Goal: Participate in discussion: Engage in conversation with other users on a specific topic

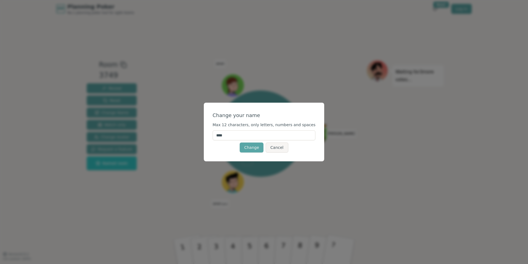
drag, startPoint x: 249, startPoint y: 133, endPoint x: 218, endPoint y: 136, distance: 31.4
click at [218, 136] on div "Change your name Max 12 characters, only letters, numbers and spaces **** Chang…" at bounding box center [264, 132] width 121 height 59
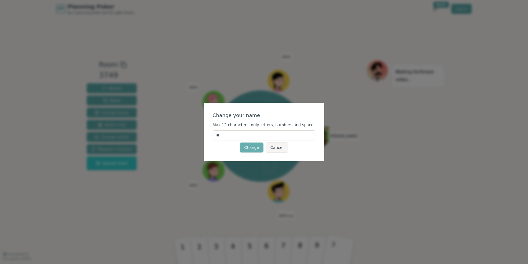
type input "**"
click at [250, 150] on button "Change" at bounding box center [252, 147] width 24 height 10
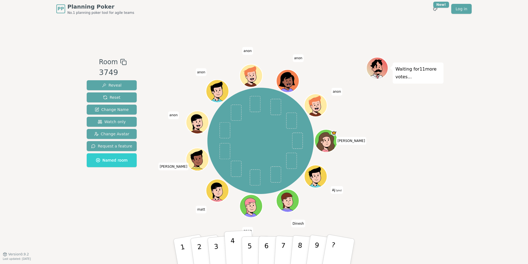
click at [236, 248] on button "4" at bounding box center [239, 251] width 30 height 43
click at [244, 250] on button "5" at bounding box center [256, 251] width 28 height 42
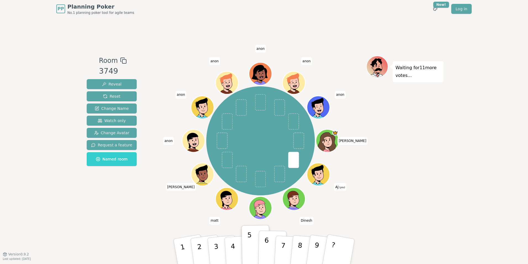
click at [268, 251] on button "6" at bounding box center [272, 251] width 28 height 42
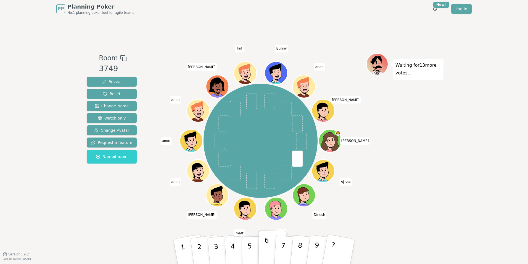
click at [265, 247] on p "6" at bounding box center [266, 251] width 5 height 30
click at [265, 250] on p "6" at bounding box center [266, 251] width 5 height 30
click at [345, 252] on button "?" at bounding box center [339, 251] width 35 height 46
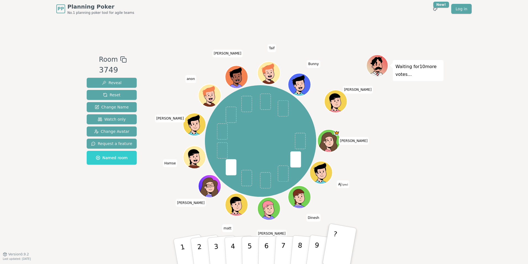
click at [343, 183] on span "(you)" at bounding box center [345, 184] width 7 height 2
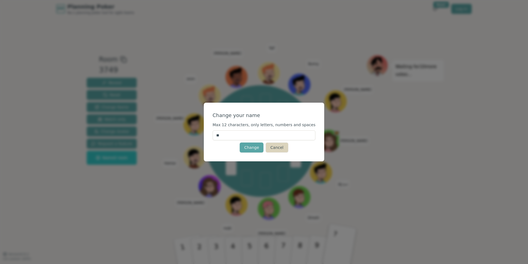
click at [280, 147] on button "Cancel" at bounding box center [277, 147] width 22 height 10
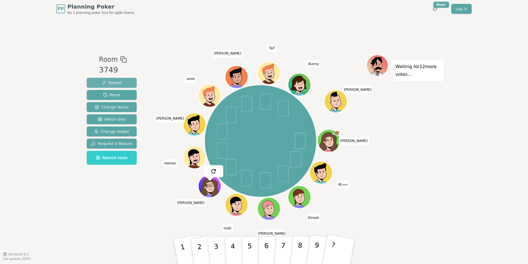
click at [121, 80] on button "Reveal" at bounding box center [112, 83] width 50 height 10
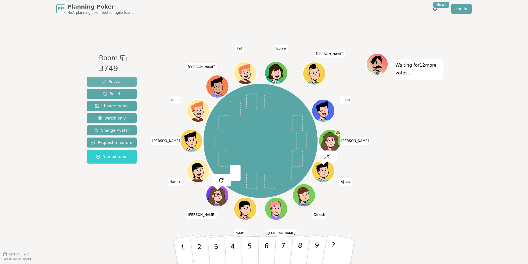
click at [121, 80] on button "Reveal" at bounding box center [112, 82] width 50 height 10
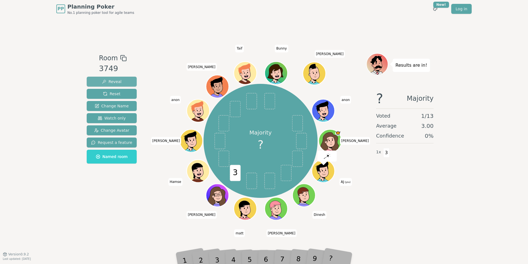
click at [121, 80] on button "Reveal" at bounding box center [112, 82] width 50 height 10
click at [120, 187] on div "Room 3749 Reveal Reset Change Name Watch only Change Avatar Request a feature N…" at bounding box center [112, 135] width 54 height 165
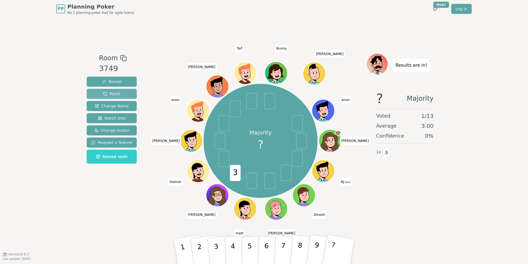
click at [113, 94] on span "Reset" at bounding box center [111, 94] width 17 height 6
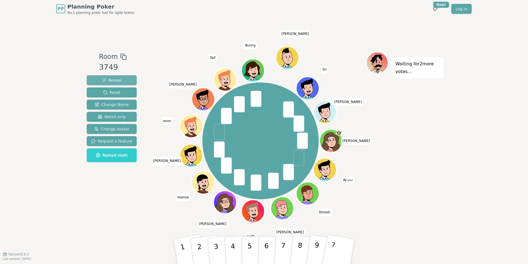
click at [118, 80] on span "Reveal" at bounding box center [112, 80] width 20 height 6
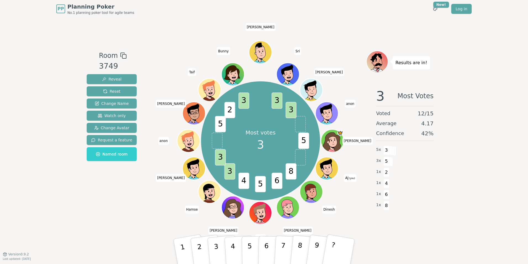
click at [447, 168] on div "PP Planning Poker No.1 planning poker tool for agile teams Toggle theme New! Lo…" at bounding box center [264, 132] width 528 height 264
click at [417, 178] on div "1 x 4" at bounding box center [404, 182] width 57 height 11
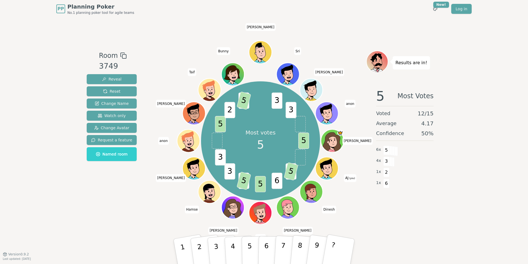
click at [468, 182] on div "PP Planning Poker No.1 planning poker tool for agile teams Toggle theme New! Lo…" at bounding box center [264, 132] width 528 height 264
click at [114, 91] on span "Reset" at bounding box center [111, 91] width 17 height 6
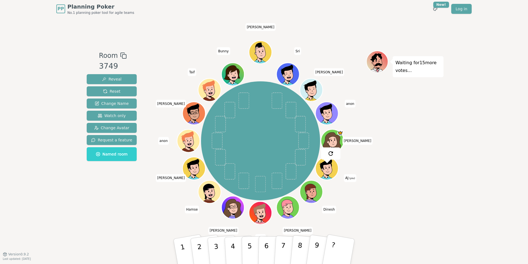
click at [330, 170] on icon at bounding box center [328, 172] width 11 height 4
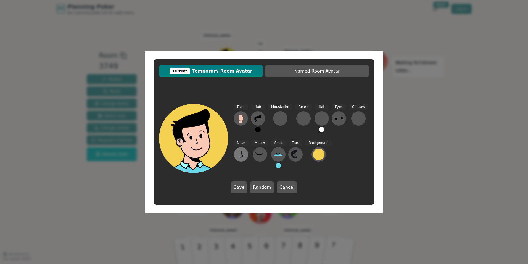
click at [240, 156] on icon at bounding box center [241, 154] width 9 height 9
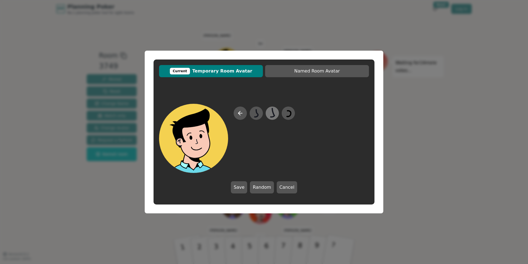
click at [273, 113] on icon at bounding box center [272, 113] width 11 height 12
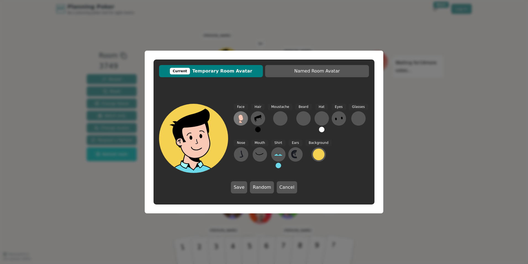
click at [242, 118] on icon at bounding box center [241, 117] width 5 height 6
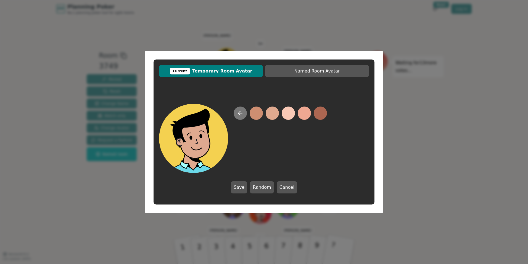
click at [242, 114] on icon at bounding box center [240, 113] width 7 height 7
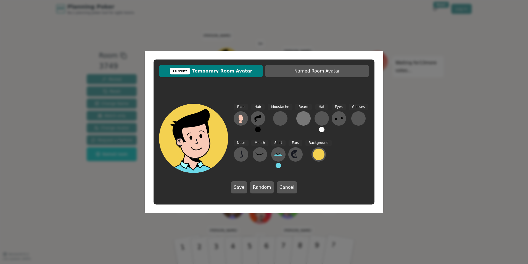
click at [304, 117] on div at bounding box center [303, 118] width 9 height 9
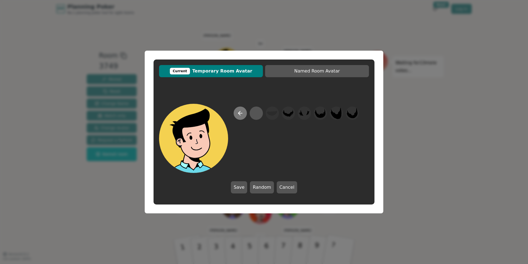
click at [242, 113] on icon at bounding box center [241, 113] width 4 height 0
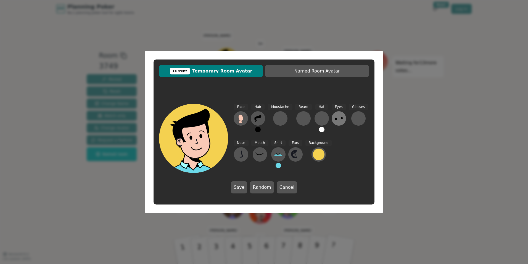
click at [335, 117] on icon at bounding box center [339, 118] width 9 height 9
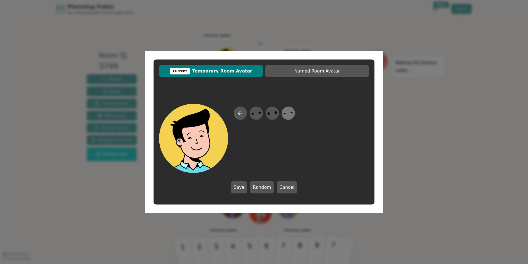
click at [286, 115] on icon at bounding box center [288, 113] width 11 height 12
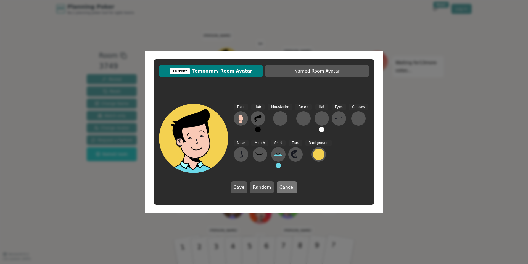
click at [283, 186] on button "Cancel" at bounding box center [287, 187] width 20 height 12
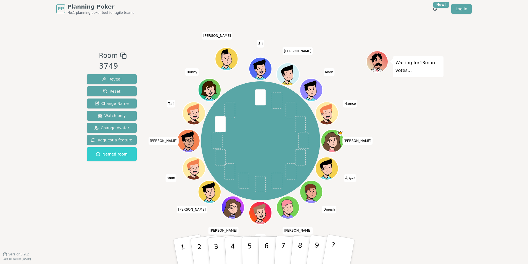
click at [415, 153] on div "Waiting for 13 more votes..." at bounding box center [404, 136] width 77 height 170
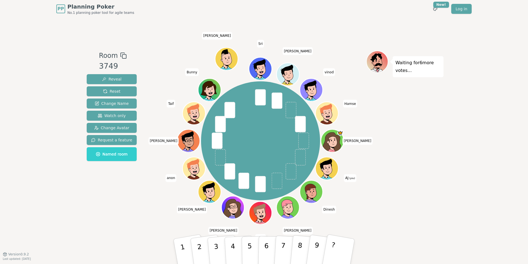
click at [449, 180] on div "PP Planning Poker No.1 planning poker tool for agile teams Toggle theme New! Lo…" at bounding box center [264, 132] width 528 height 264
click at [116, 78] on span "Reveal" at bounding box center [112, 79] width 20 height 6
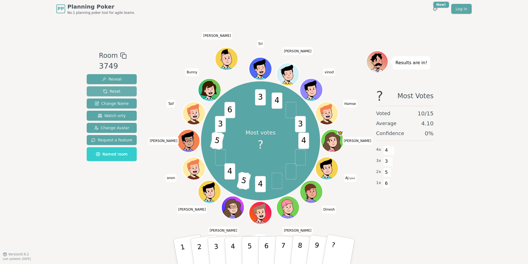
click at [126, 92] on button "Reset" at bounding box center [112, 91] width 50 height 10
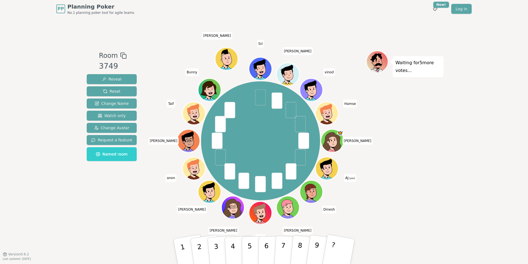
click at [423, 159] on div "Waiting for 5 more votes..." at bounding box center [404, 136] width 77 height 170
click at [108, 79] on span "Reveal" at bounding box center [112, 79] width 20 height 6
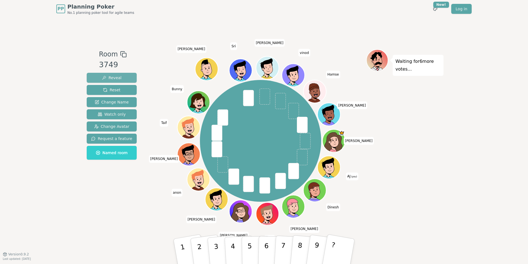
click at [121, 76] on button "Reveal" at bounding box center [112, 78] width 50 height 10
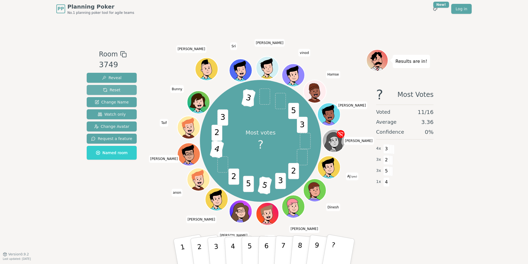
click at [109, 91] on span "Reset" at bounding box center [111, 90] width 17 height 6
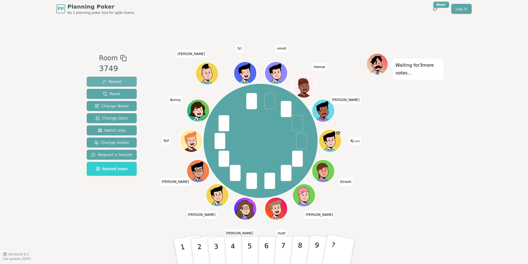
click at [115, 82] on span "Reveal" at bounding box center [112, 82] width 20 height 6
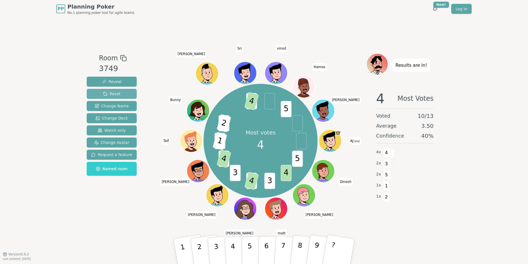
click at [119, 95] on button "Reset" at bounding box center [112, 94] width 50 height 10
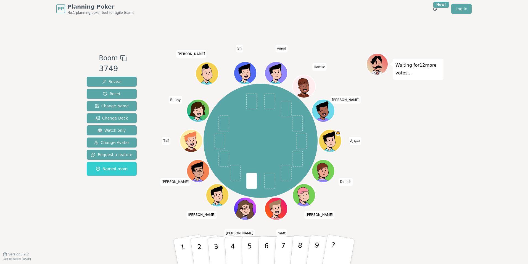
click at [70, 196] on div "PP Planning Poker No.1 planning poker tool for agile teams Toggle theme New! Lo…" at bounding box center [264, 132] width 528 height 264
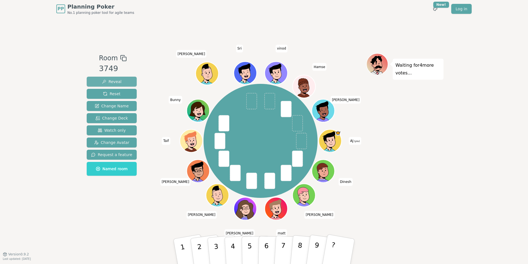
click at [109, 83] on span "Reveal" at bounding box center [112, 82] width 20 height 6
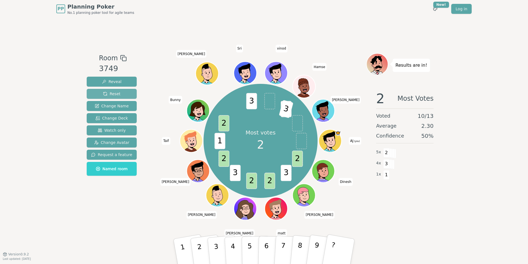
click at [117, 94] on span "Reset" at bounding box center [111, 94] width 17 height 6
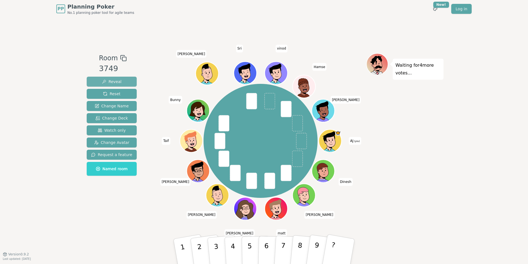
click at [122, 82] on button "Reveal" at bounding box center [112, 82] width 50 height 10
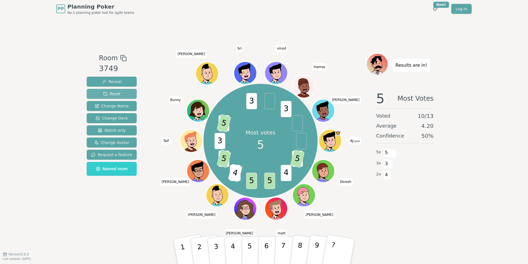
click at [116, 94] on span "Reset" at bounding box center [111, 94] width 17 height 6
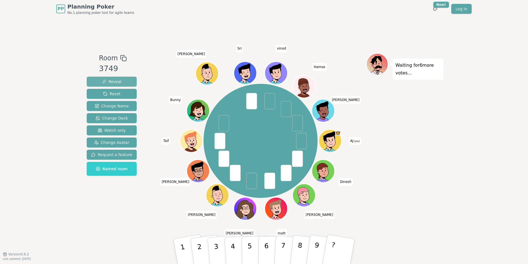
click at [120, 82] on button "Reveal" at bounding box center [112, 82] width 50 height 10
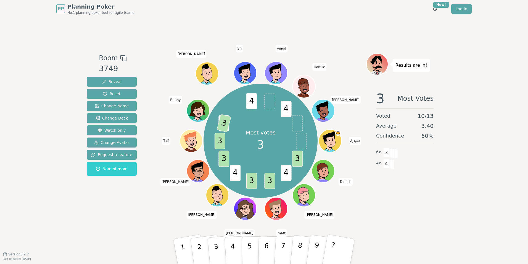
click at [378, 191] on div "3 Most Votes Voted 10 / 13 Average 3.40 Confidence 60 % 6 x 3 4 x 4" at bounding box center [404, 141] width 77 height 111
click at [120, 94] on button "Reset" at bounding box center [112, 94] width 50 height 10
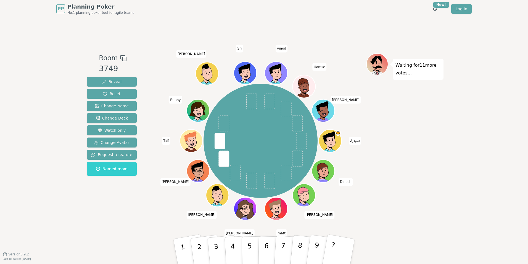
click at [385, 168] on div "Waiting for 11 more votes..." at bounding box center [404, 135] width 77 height 165
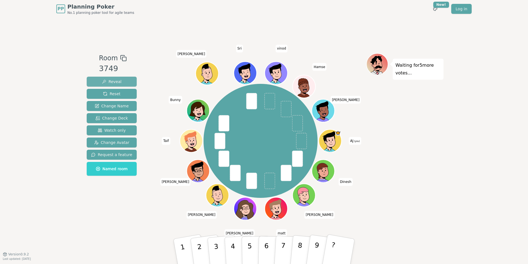
click at [118, 82] on span "Reveal" at bounding box center [112, 82] width 20 height 6
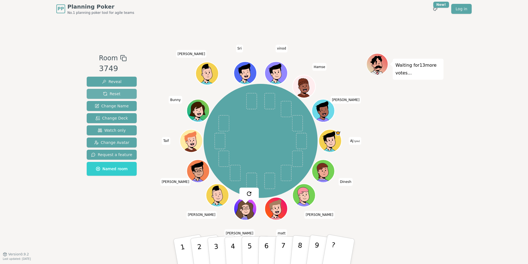
click at [114, 94] on span "Reset" at bounding box center [111, 94] width 17 height 6
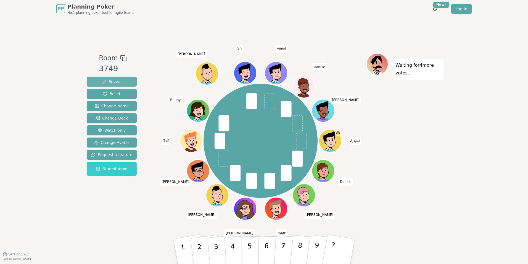
click at [112, 80] on span "Reveal" at bounding box center [112, 82] width 20 height 6
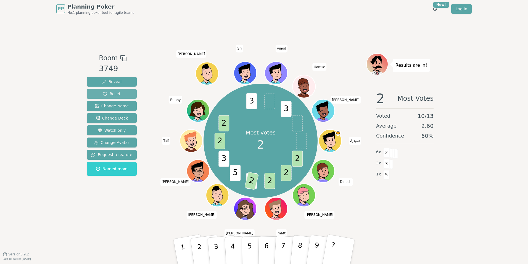
click at [114, 92] on span "Reset" at bounding box center [111, 94] width 17 height 6
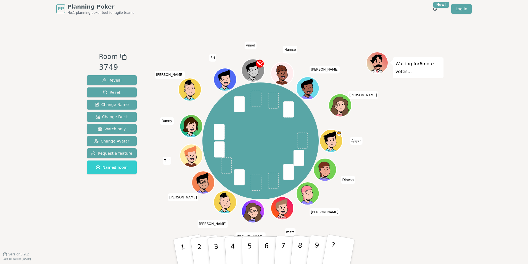
click at [433, 156] on div "Waiting for 6 more votes..." at bounding box center [404, 136] width 77 height 168
click at [412, 126] on div "Waiting for 6 more votes..." at bounding box center [404, 136] width 77 height 168
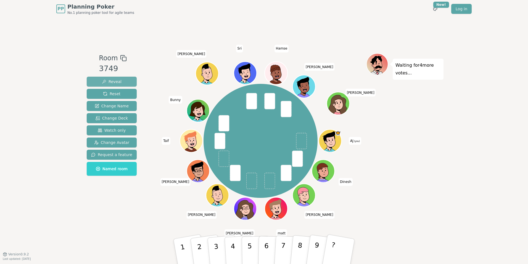
click at [117, 80] on span "Reveal" at bounding box center [112, 82] width 20 height 6
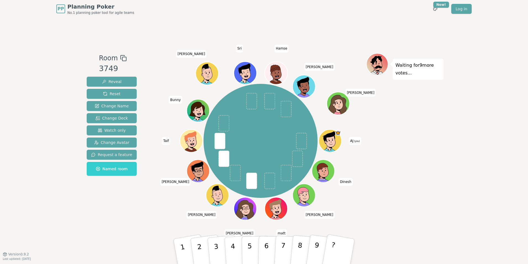
click at [444, 151] on div "PP Planning Poker No.1 planning poker tool for agile teams Toggle theme New! Lo…" at bounding box center [264, 132] width 528 height 264
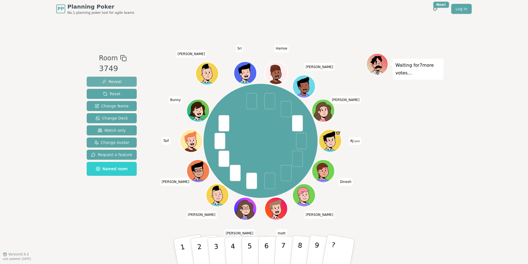
click at [119, 81] on span "Reveal" at bounding box center [112, 82] width 20 height 6
